Goal: Use online tool/utility: Use online tool/utility

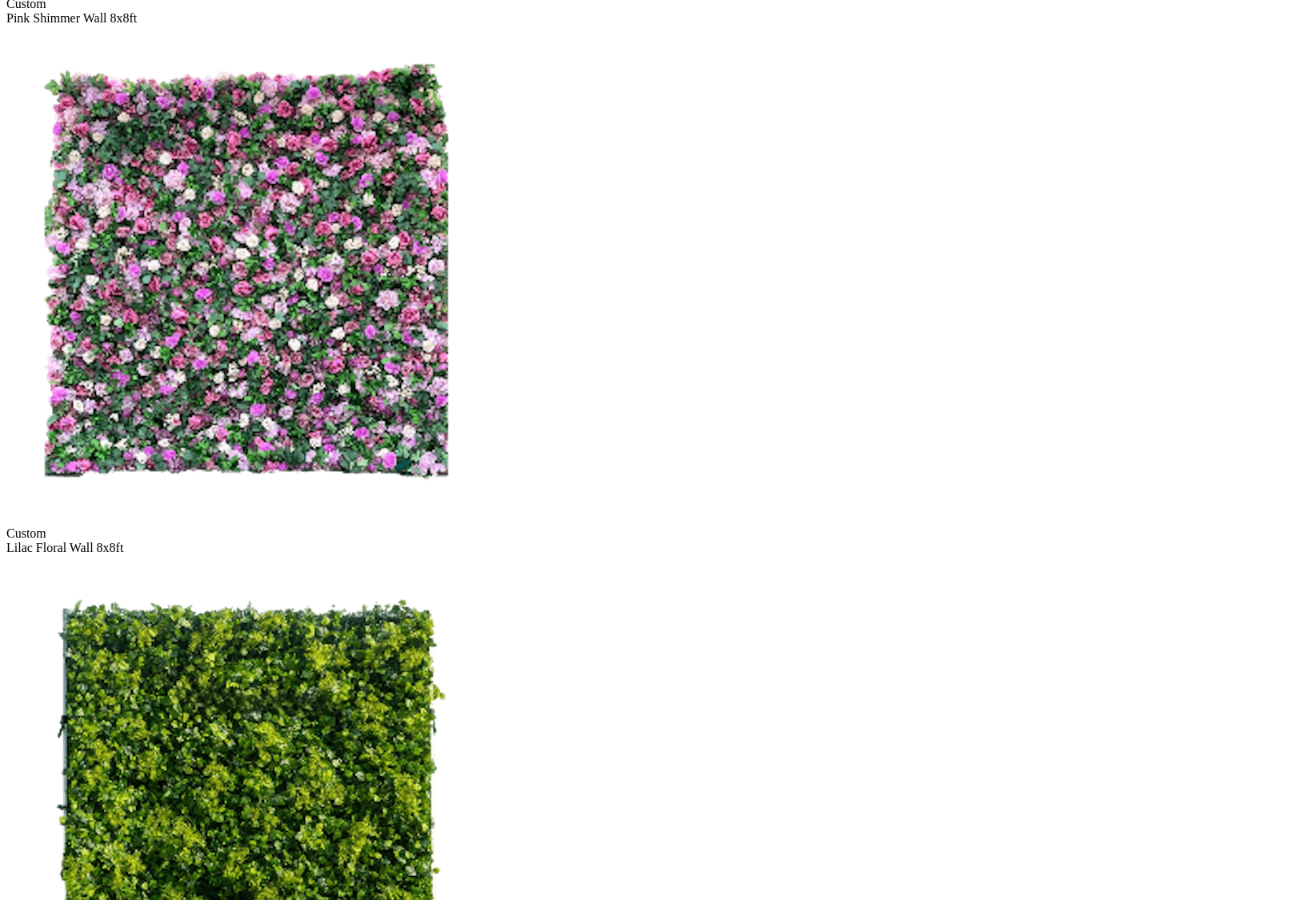
scroll to position [2522, 0]
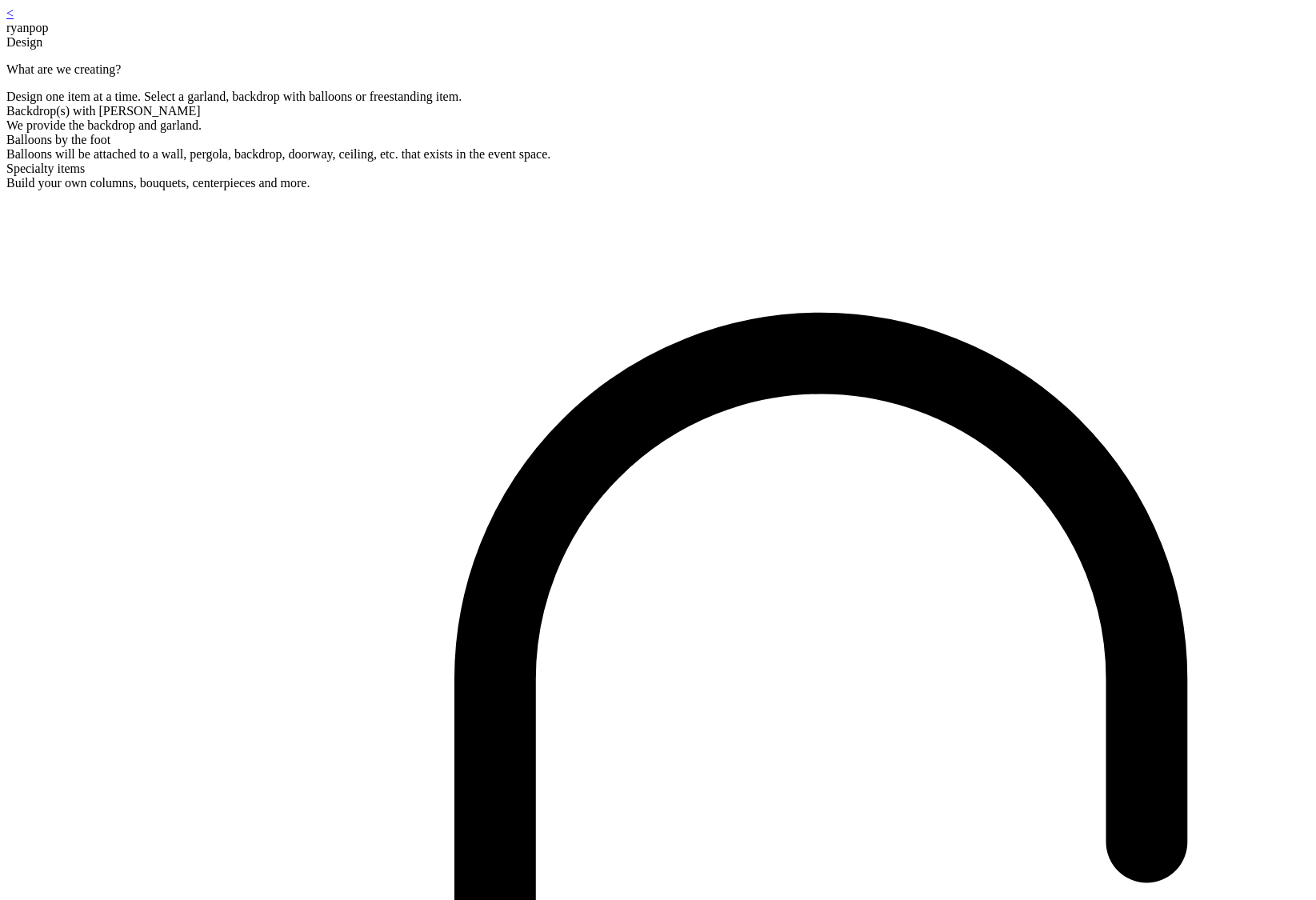
scroll to position [32, 0]
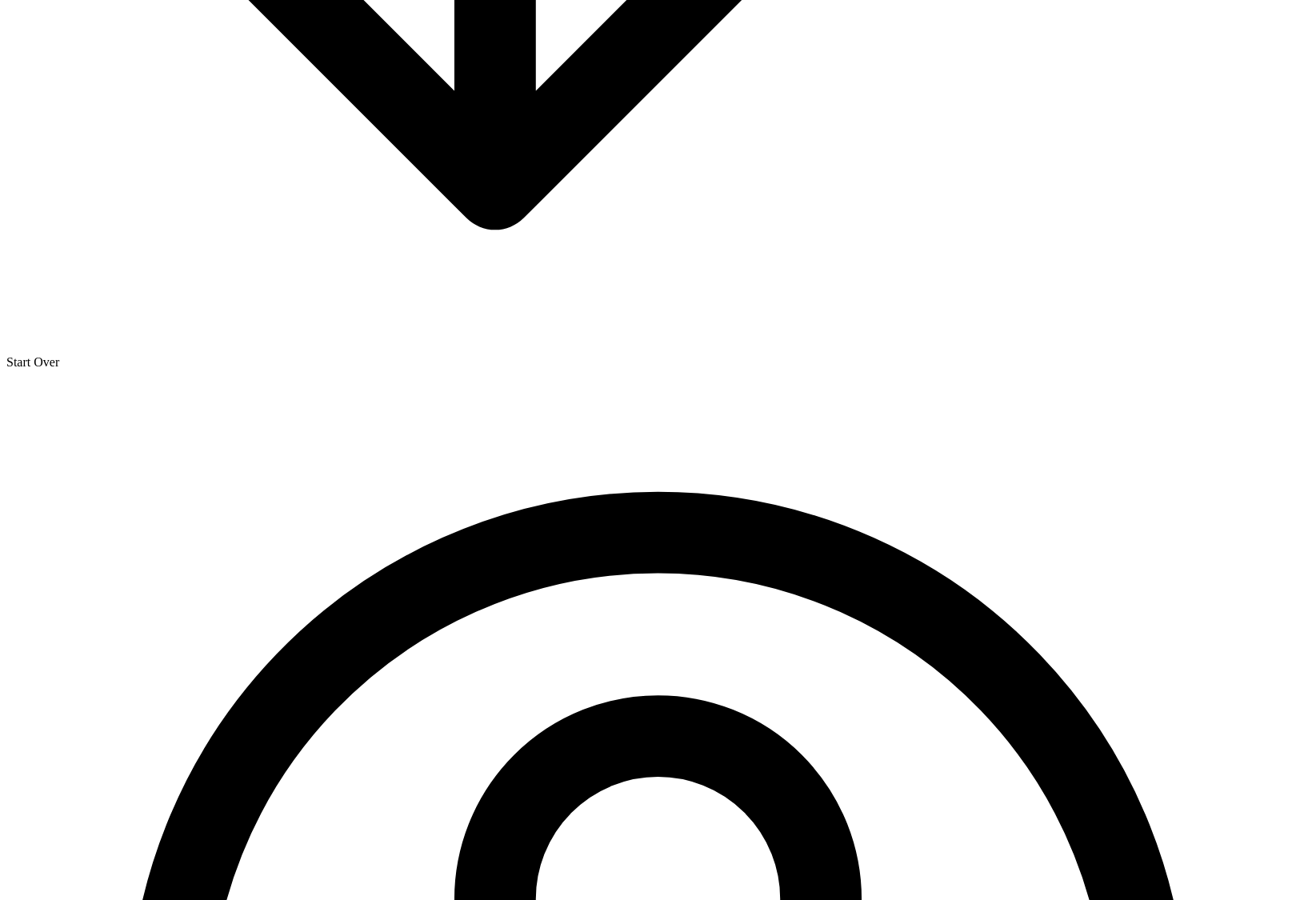
scroll to position [2522, 0]
